Goal: Task Accomplishment & Management: Manage account settings

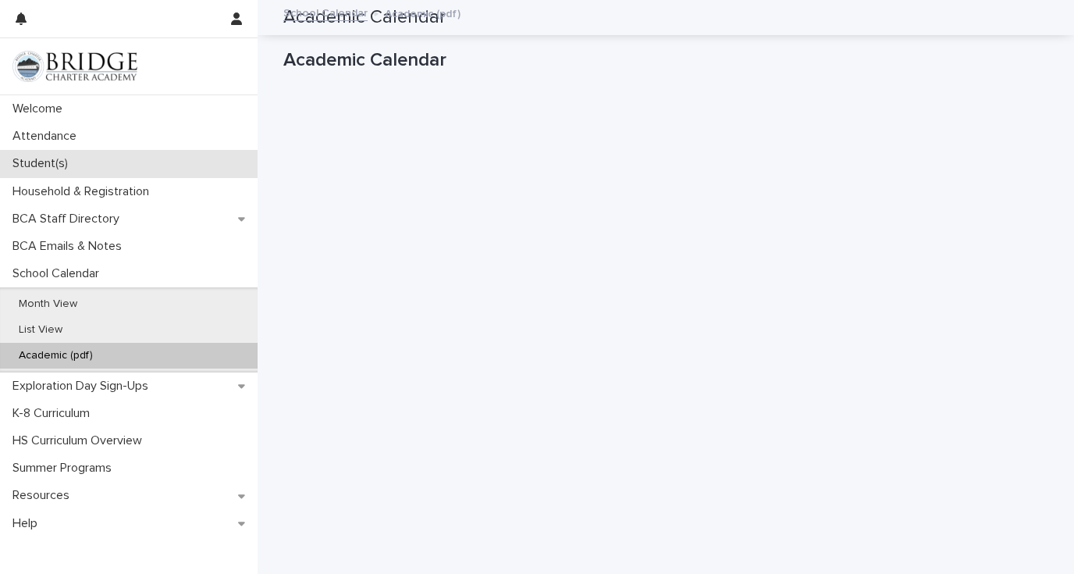
scroll to position [98, 0]
click at [49, 165] on p "Student(s)" at bounding box center [43, 163] width 74 height 15
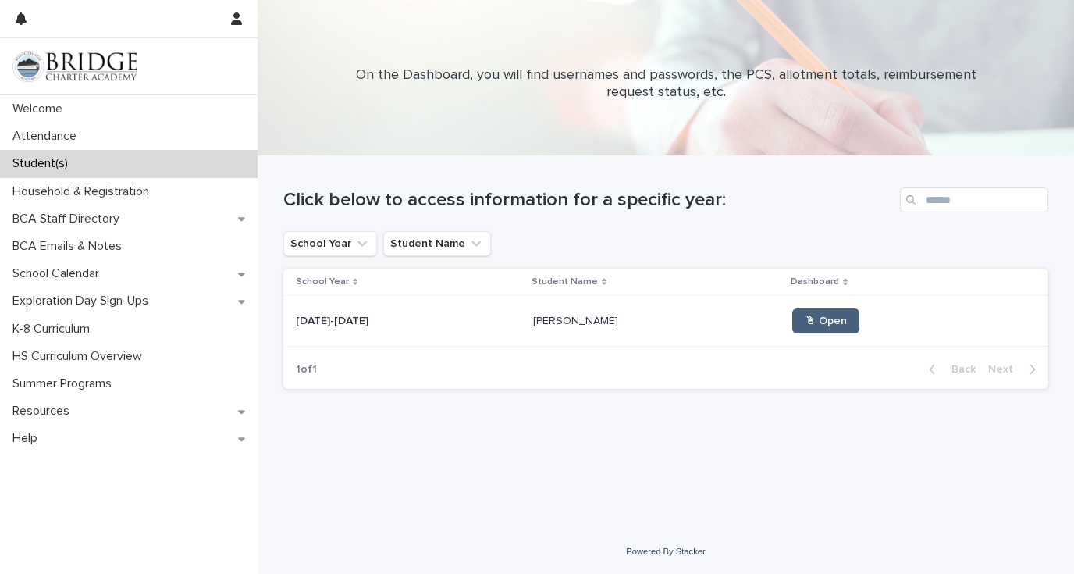
click at [805, 319] on span "🖱 Open" at bounding box center [826, 320] width 42 height 11
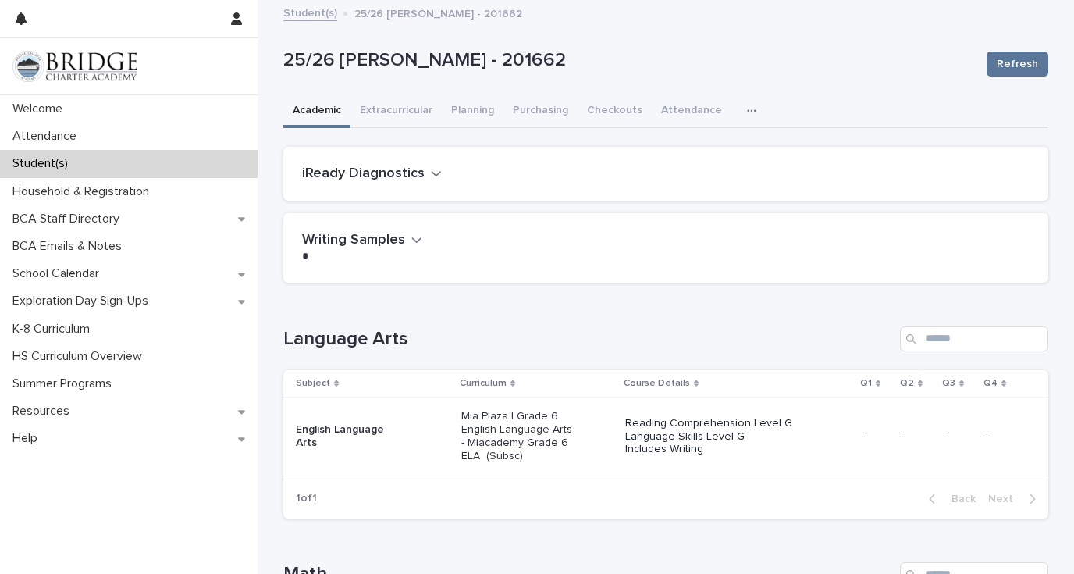
scroll to position [24, 0]
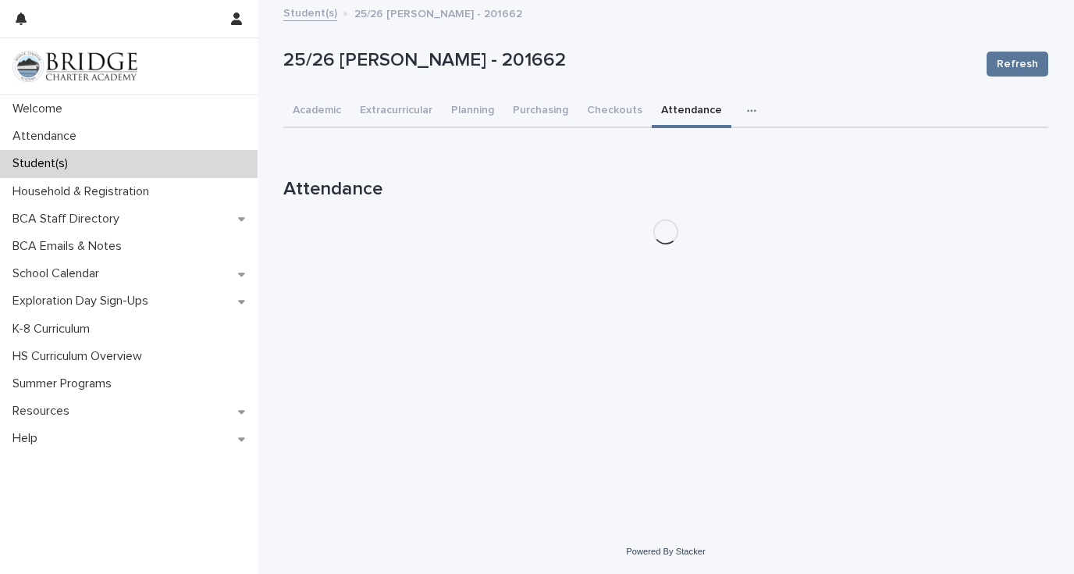
click at [695, 80] on div "25/26 [PERSON_NAME] - 201662 Refresh 25/26 [PERSON_NAME] - 201662 Refresh Sorry…" at bounding box center [665, 129] width 765 height 255
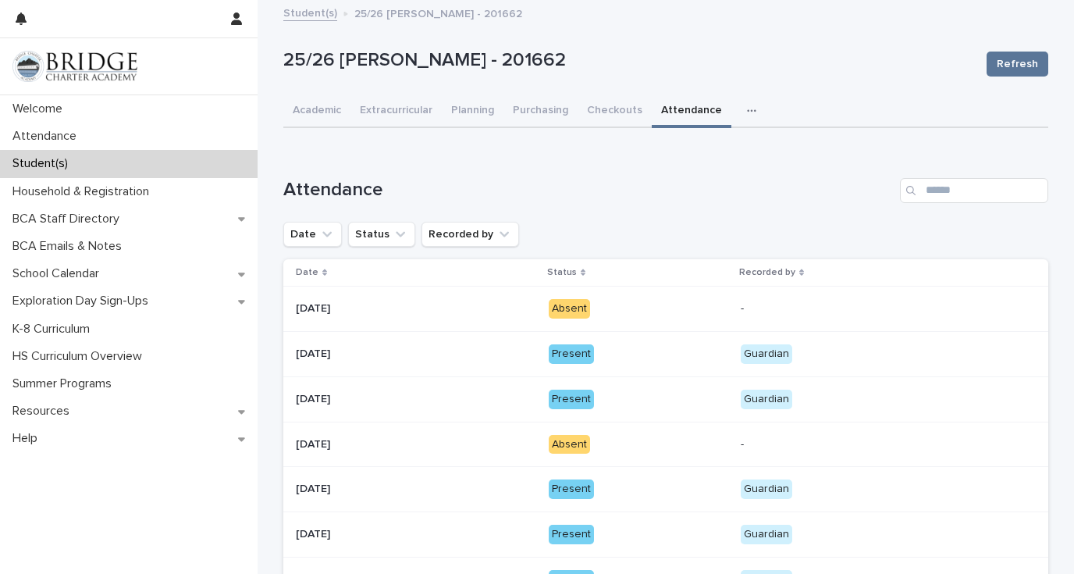
click at [572, 446] on div "Absent" at bounding box center [569, 445] width 41 height 20
click at [72, 130] on p "Attendance" at bounding box center [47, 136] width 83 height 15
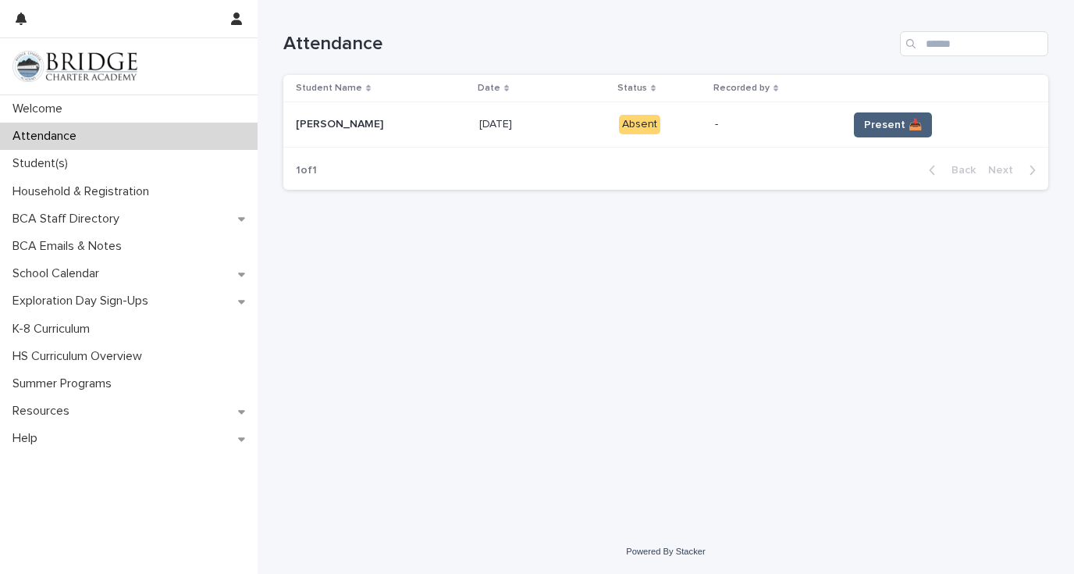
click at [867, 129] on span "Present 📥" at bounding box center [893, 125] width 58 height 16
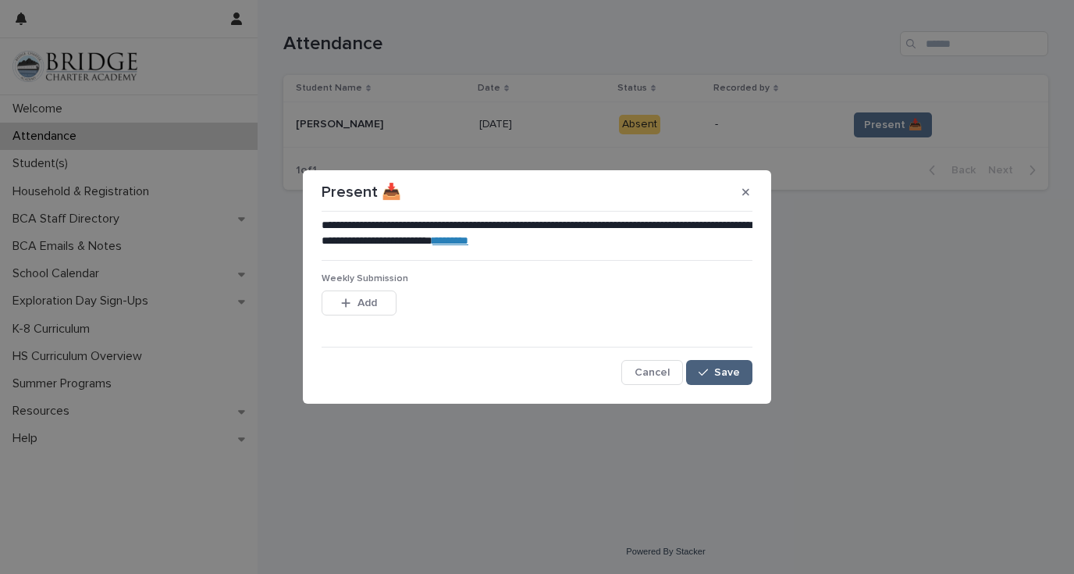
click at [728, 374] on span "Save" at bounding box center [727, 372] width 26 height 11
